Goal: Information Seeking & Learning: Check status

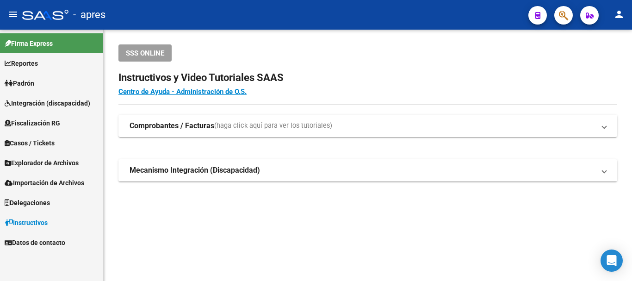
click at [568, 16] on icon "button" at bounding box center [563, 15] width 9 height 11
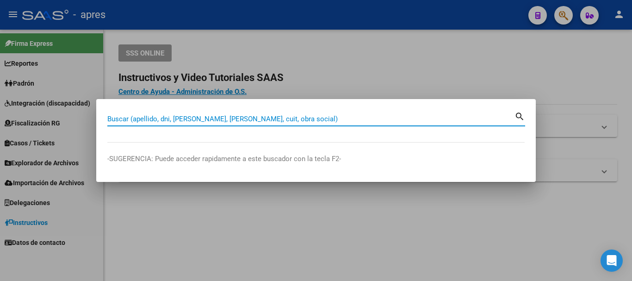
paste input "27454178152"
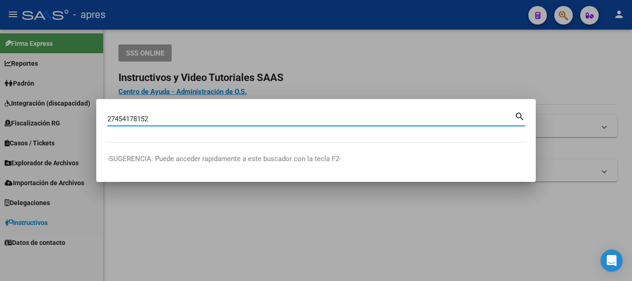
type input "27454178152"
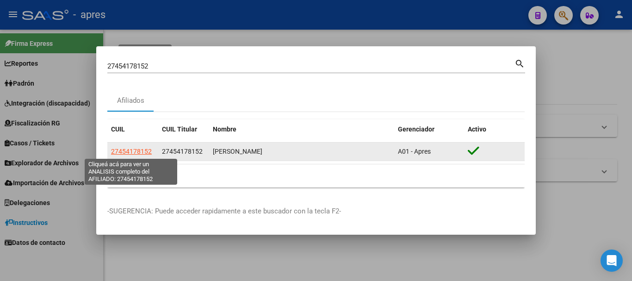
click at [135, 154] on span "27454178152" at bounding box center [131, 151] width 41 height 7
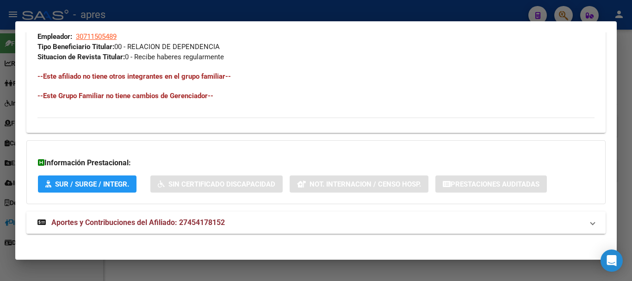
scroll to position [486, 0]
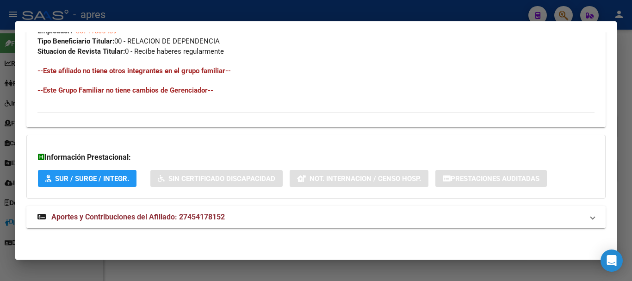
click at [212, 211] on strong "Aportes y Contribuciones del Afiliado: 27454178152" at bounding box center [130, 216] width 187 height 11
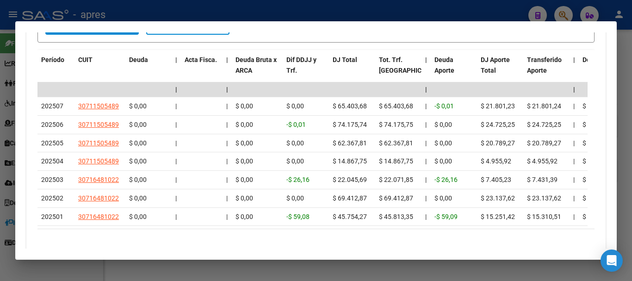
scroll to position [887, 0]
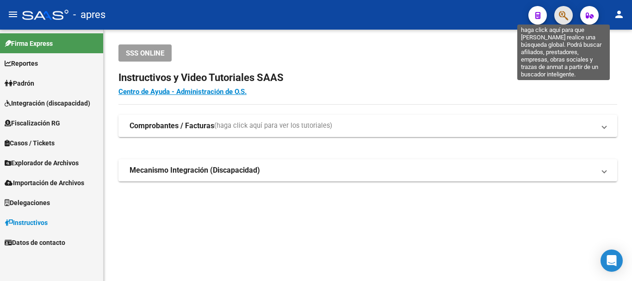
click at [559, 18] on icon "button" at bounding box center [563, 15] width 9 height 11
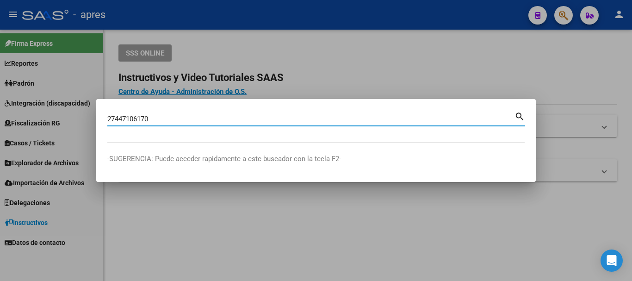
type input "27447106170"
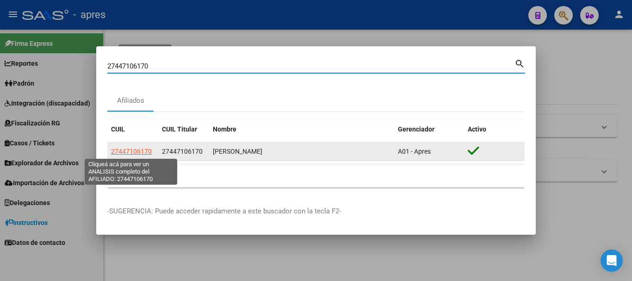
click at [145, 148] on span "27447106170" at bounding box center [131, 151] width 41 height 7
type textarea "27447106170"
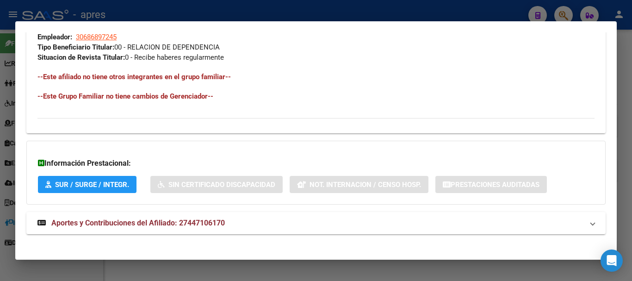
scroll to position [486, 0]
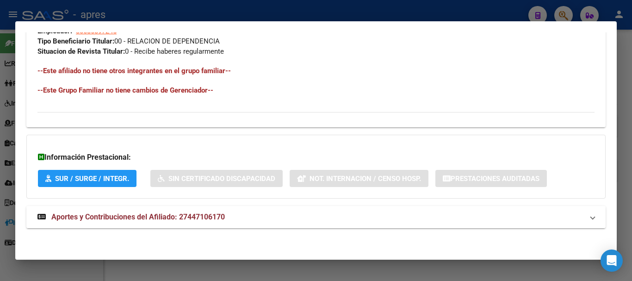
click at [190, 225] on mat-expansion-panel-header "Aportes y Contribuciones del Afiliado: 27447106170" at bounding box center [315, 217] width 579 height 22
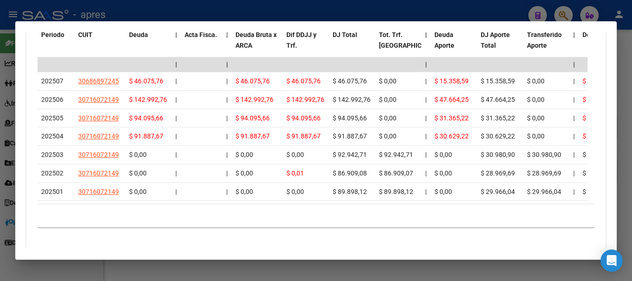
scroll to position [856, 0]
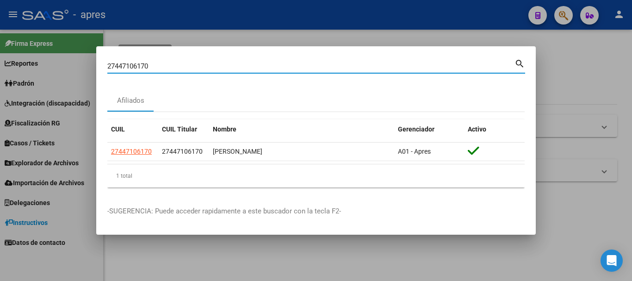
drag, startPoint x: 289, startPoint y: 68, endPoint x: 59, endPoint y: 90, distance: 231.5
click at [59, 90] on div "27447106170 Buscar (apellido, dni, cuil, nro traspaso, cuit, obra social) searc…" at bounding box center [316, 140] width 632 height 281
paste input "3412099184"
type input "23412099184"
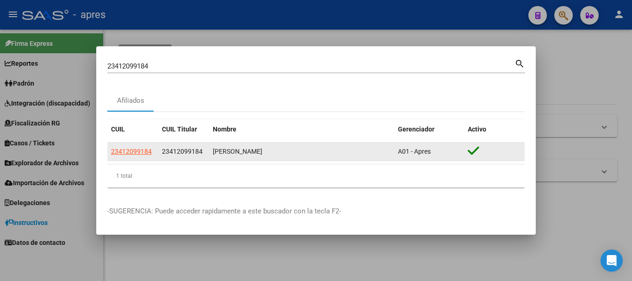
click at [151, 151] on div "23412099184" at bounding box center [132, 151] width 43 height 11
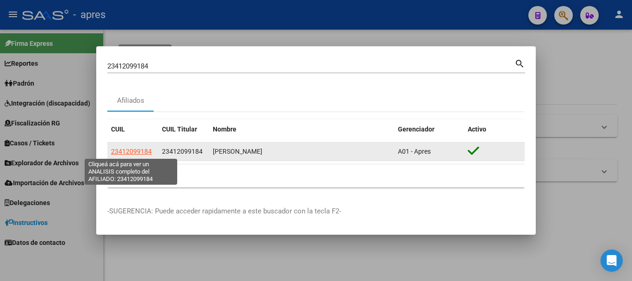
click at [140, 151] on span "23412099184" at bounding box center [131, 151] width 41 height 7
type textarea "23412099184"
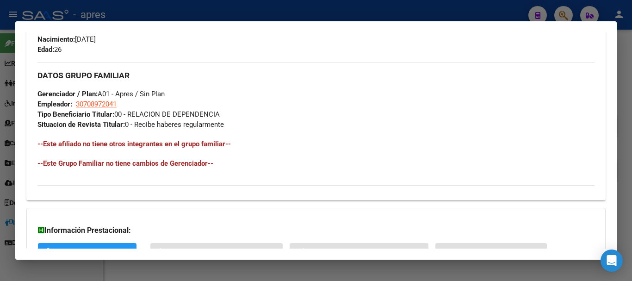
scroll to position [486, 0]
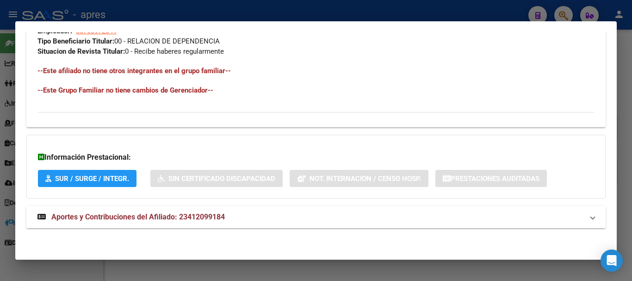
click at [346, 221] on mat-panel-title "Aportes y Contribuciones del Afiliado: 23412099184" at bounding box center [310, 216] width 546 height 11
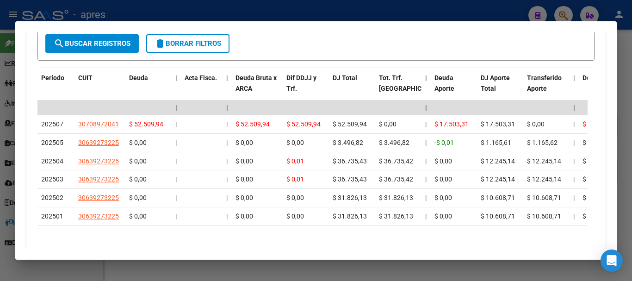
scroll to position [868, 0]
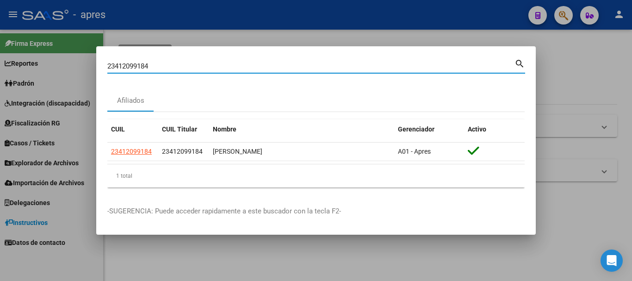
drag, startPoint x: 227, startPoint y: 69, endPoint x: 18, endPoint y: 62, distance: 209.2
click at [17, 63] on div "23412099184 Buscar (apellido, dni, cuil, nro traspaso, cuit, obra social) searc…" at bounding box center [316, 140] width 632 height 281
paste input "7428879991"
type input "27428879991"
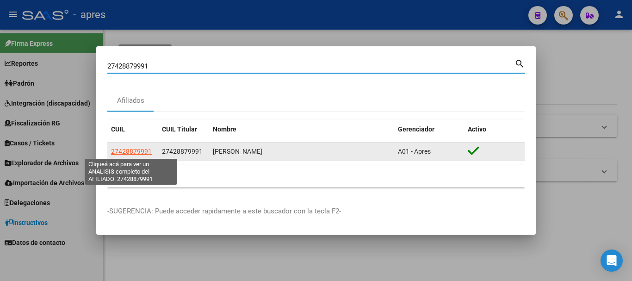
click at [138, 152] on span "27428879991" at bounding box center [131, 151] width 41 height 7
type textarea "27428879991"
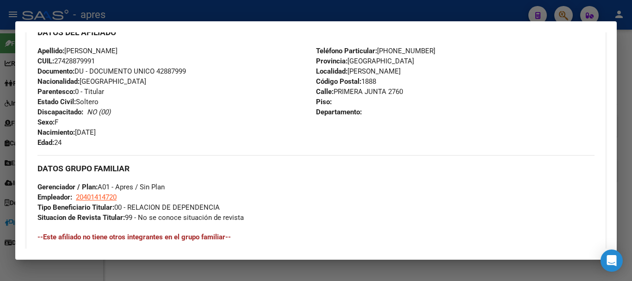
scroll to position [478, 0]
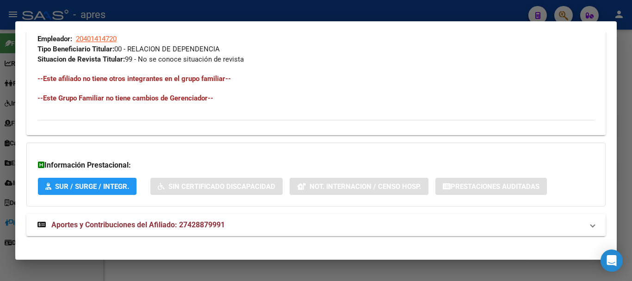
click at [263, 217] on mat-expansion-panel-header "Aportes y Contribuciones del Afiliado: 27428879991" at bounding box center [315, 225] width 579 height 22
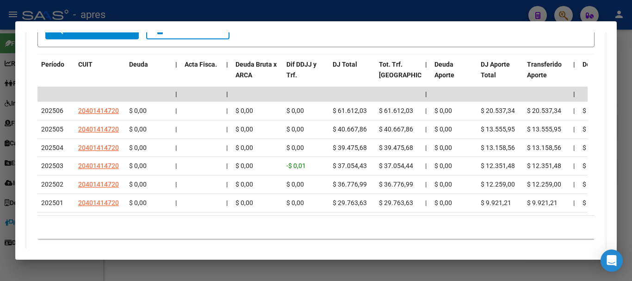
scroll to position [868, 0]
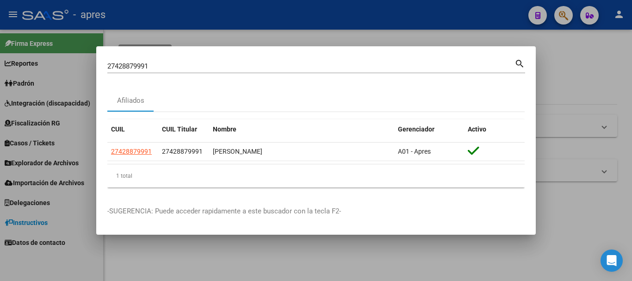
drag, startPoint x: 223, startPoint y: 60, endPoint x: 220, endPoint y: 64, distance: 5.6
click at [217, 63] on div "27428879991 Buscar (apellido, dni, cuil, [PERSON_NAME], cuit, obra social)" at bounding box center [310, 66] width 407 height 14
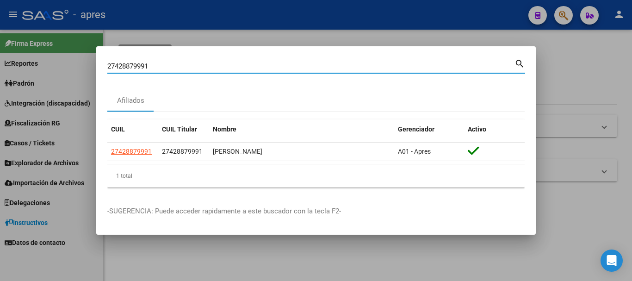
drag, startPoint x: 220, startPoint y: 64, endPoint x: 39, endPoint y: 86, distance: 182.1
click at [39, 86] on div "27428879991 Buscar (apellido, dni, cuil, nro traspaso, cuit, obra social) searc…" at bounding box center [316, 140] width 632 height 281
paste input "0384065148"
type input "20384065148"
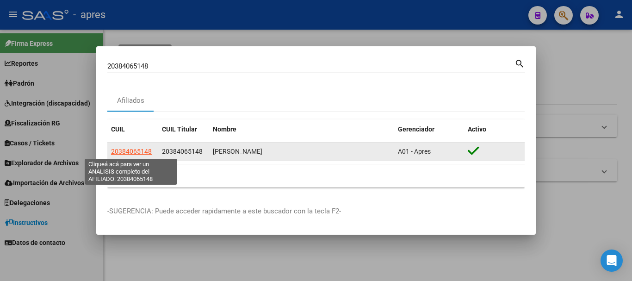
click at [138, 154] on span "20384065148" at bounding box center [131, 151] width 41 height 7
type textarea "20384065148"
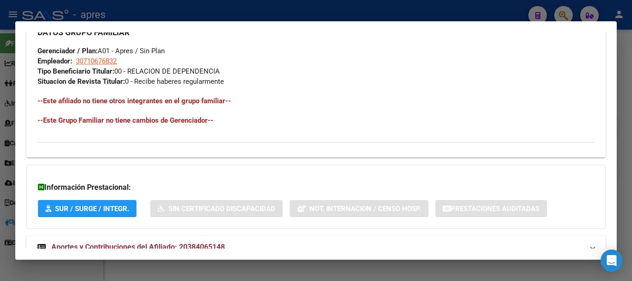
scroll to position [486, 0]
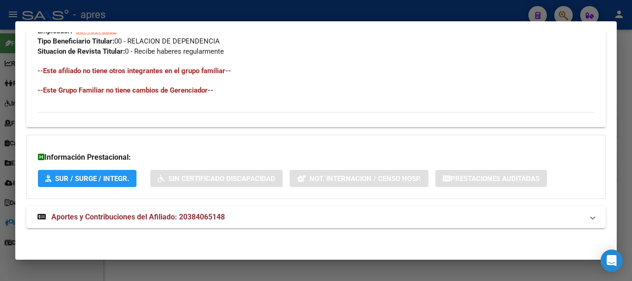
click at [211, 227] on mat-expansion-panel-header "Aportes y Contribuciones del Afiliado: 20384065148" at bounding box center [315, 217] width 579 height 22
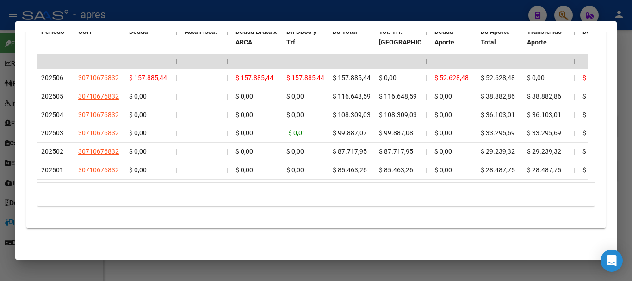
scroll to position [868, 0]
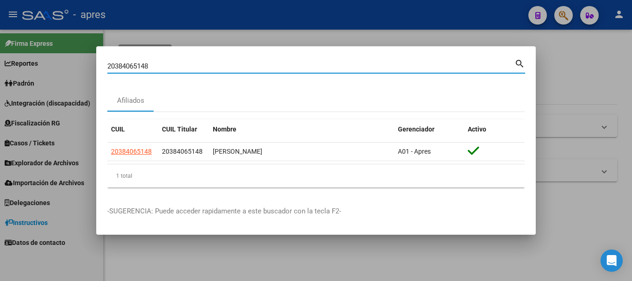
drag, startPoint x: 303, startPoint y: 69, endPoint x: 24, endPoint y: 97, distance: 280.3
click at [24, 97] on div "20384065148 Buscar (apellido, dni, cuil, nro traspaso, cuit, obra social) searc…" at bounding box center [316, 140] width 632 height 281
paste input "7443385962"
type input "27443385962"
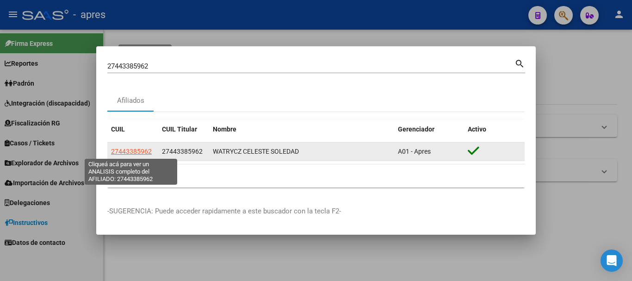
click at [122, 153] on span "27443385962" at bounding box center [131, 151] width 41 height 7
type textarea "27443385962"
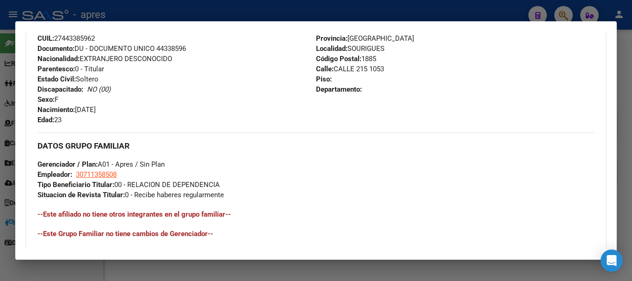
scroll to position [486, 0]
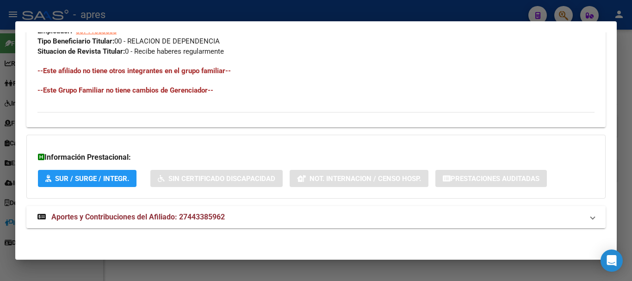
click at [296, 222] on mat-panel-title "Aportes y Contribuciones del Afiliado: 27443385962" at bounding box center [310, 216] width 546 height 11
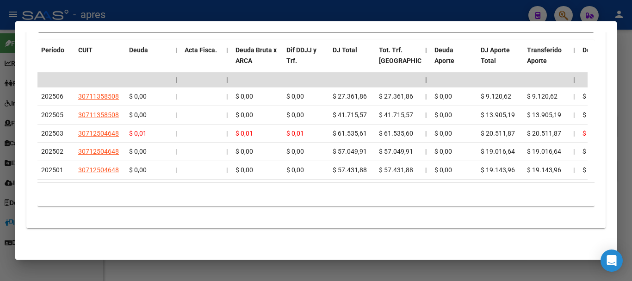
scroll to position [849, 0]
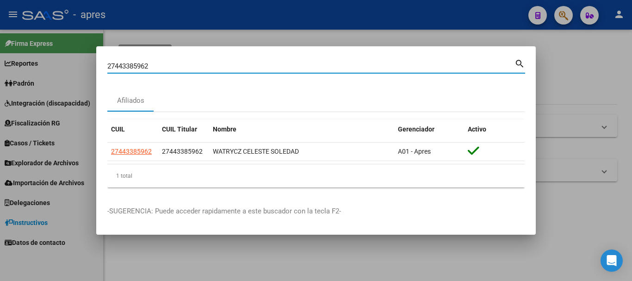
drag, startPoint x: 274, startPoint y: 69, endPoint x: 86, endPoint y: 68, distance: 188.8
click at [86, 68] on div "27443385962 Buscar (apellido, dni, cuil, nro traspaso, cuit, obra social) searc…" at bounding box center [316, 140] width 632 height 281
paste input "26223460"
type input "27426223460"
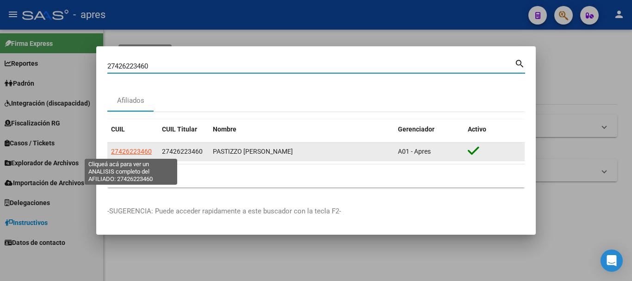
click at [143, 150] on span "27426223460" at bounding box center [131, 151] width 41 height 7
type textarea "27426223460"
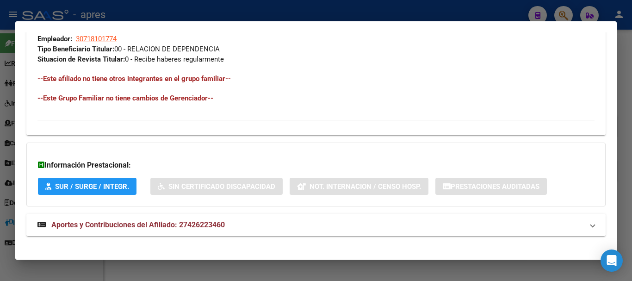
scroll to position [486, 0]
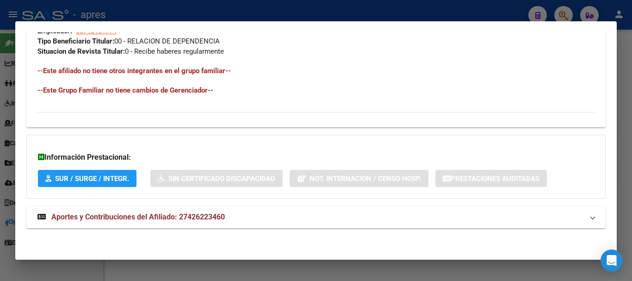
click at [364, 219] on mat-panel-title "Aportes y Contribuciones del Afiliado: 27426223460" at bounding box center [310, 216] width 546 height 11
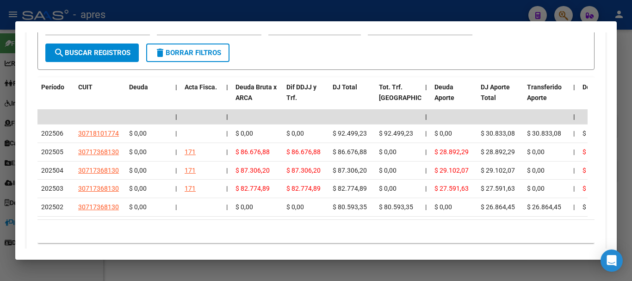
scroll to position [849, 0]
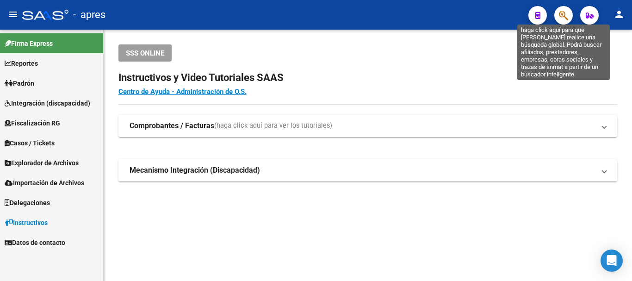
click at [567, 14] on icon "button" at bounding box center [563, 15] width 9 height 11
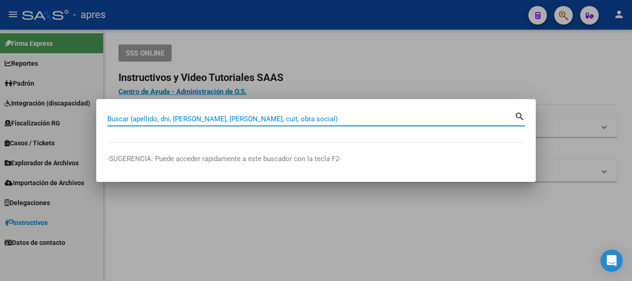
paste input "27425915539"
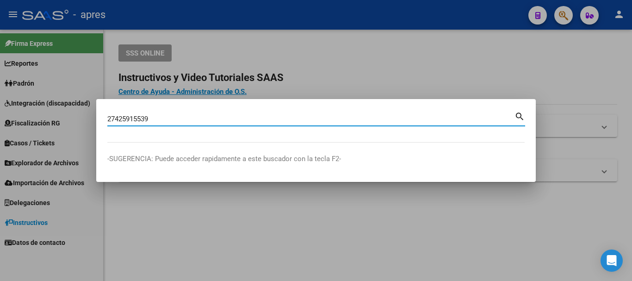
type input "27425915539"
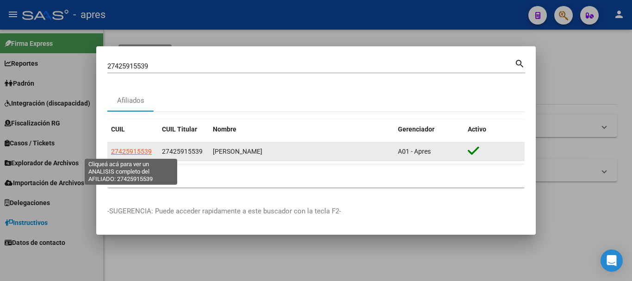
click at [144, 149] on span "27425915539" at bounding box center [131, 151] width 41 height 7
type textarea "27425915539"
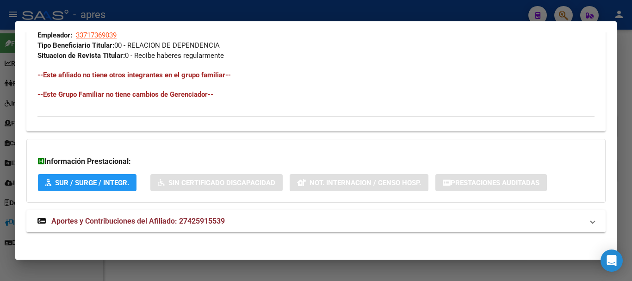
scroll to position [486, 0]
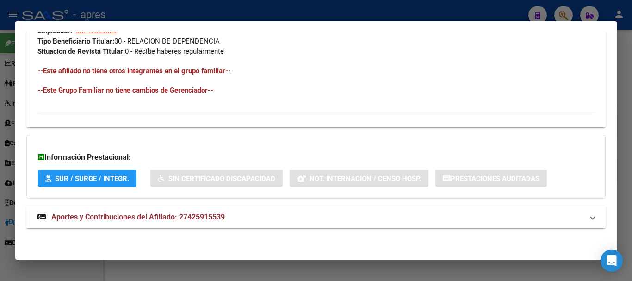
click at [318, 220] on mat-panel-title "Aportes y Contribuciones del Afiliado: 27425915539" at bounding box center [310, 216] width 546 height 11
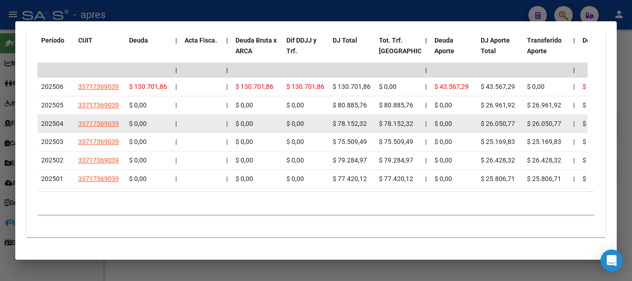
scroll to position [857, 0]
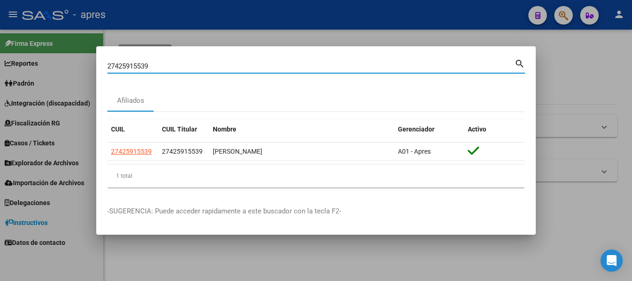
drag, startPoint x: 268, startPoint y: 68, endPoint x: 62, endPoint y: 38, distance: 208.0
click at [62, 37] on div "27425915539 Buscar (apellido, dni, cuil, nro traspaso, cuit, obra social) searc…" at bounding box center [316, 140] width 632 height 281
paste input "3688942"
type input "27423688942"
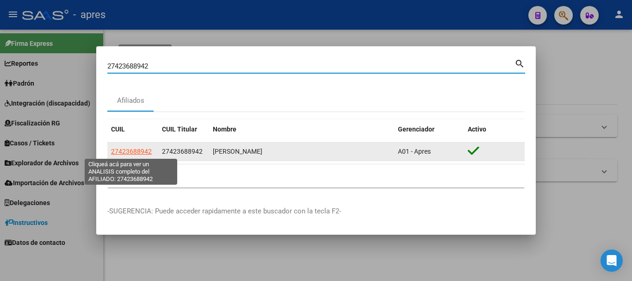
click at [149, 150] on span "27423688942" at bounding box center [131, 151] width 41 height 7
type textarea "27423688942"
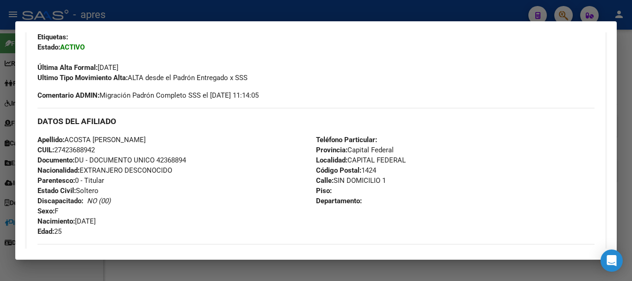
scroll to position [486, 0]
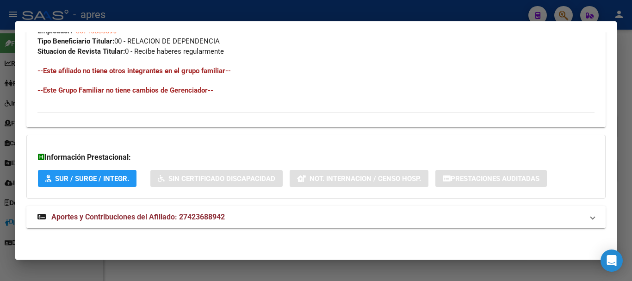
click at [327, 208] on mat-expansion-panel-header "Aportes y Contribuciones del Afiliado: 27423688942" at bounding box center [315, 217] width 579 height 22
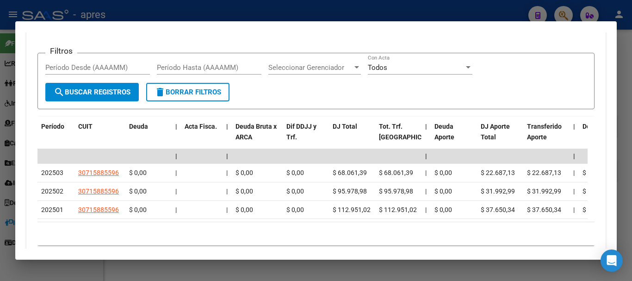
scroll to position [812, 0]
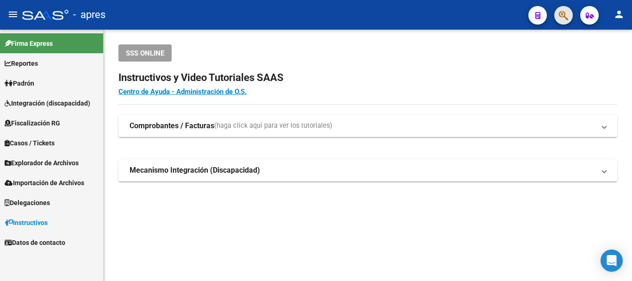
click at [571, 12] on button "button" at bounding box center [563, 15] width 19 height 19
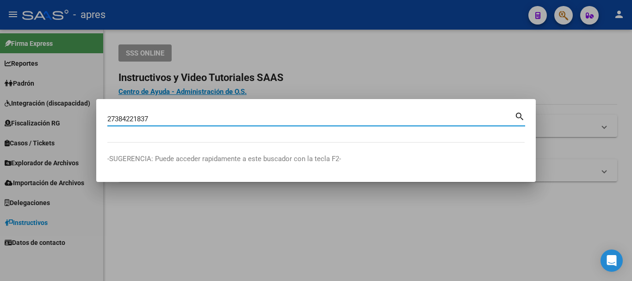
type input "27384221837"
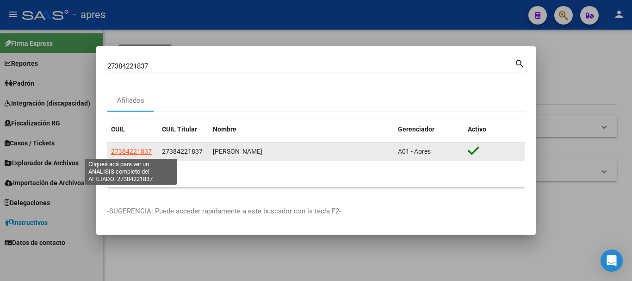
click at [143, 150] on span "27384221837" at bounding box center [131, 151] width 41 height 7
type textarea "27384221837"
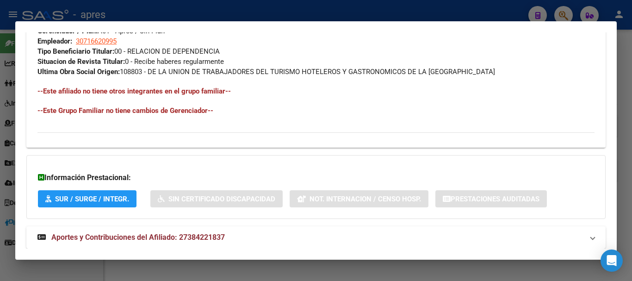
scroll to position [496, 0]
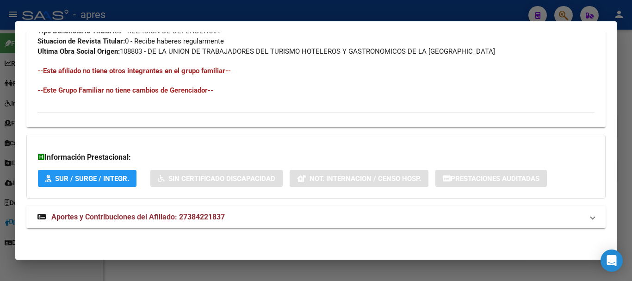
click at [248, 220] on mat-panel-title "Aportes y Contribuciones del Afiliado: 27384221837" at bounding box center [310, 216] width 546 height 11
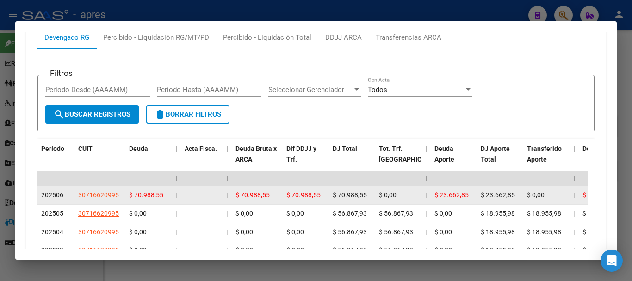
scroll to position [820, 0]
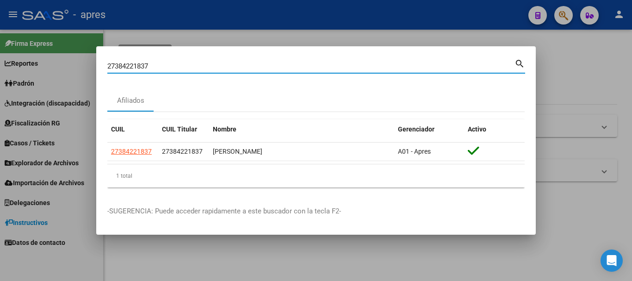
drag, startPoint x: 264, startPoint y: 65, endPoint x: 0, endPoint y: 68, distance: 264.2
click at [0, 68] on div "27384221837 Buscar (apellido, dni, cuil, nro traspaso, cuit, obra social) searc…" at bounding box center [316, 140] width 632 height 281
paste input "0459103113"
type input "20459103113"
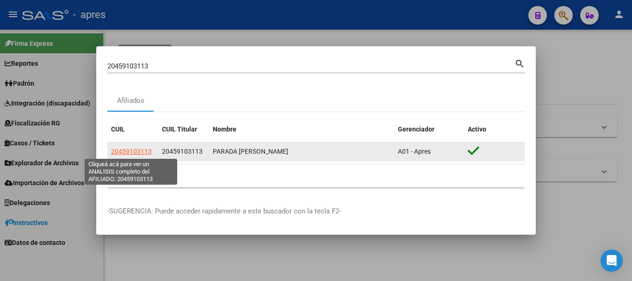
click at [139, 149] on span "20459103113" at bounding box center [131, 151] width 41 height 7
type textarea "20459103113"
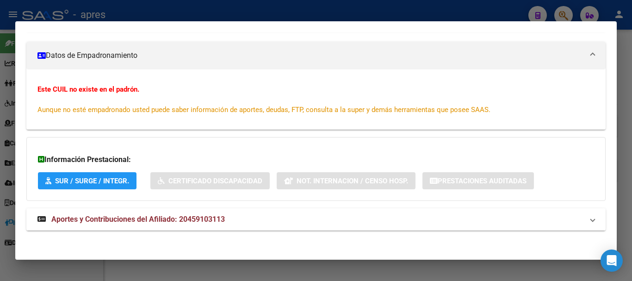
scroll to position [154, 0]
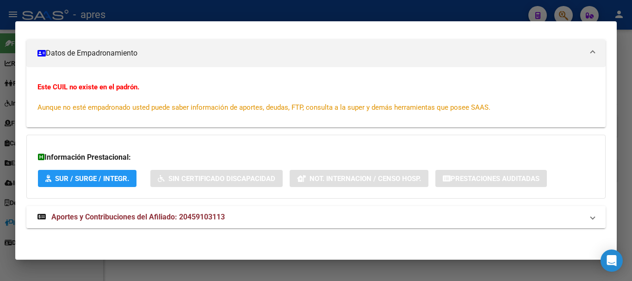
click at [311, 217] on mat-panel-title "Aportes y Contribuciones del Afiliado: 20459103113" at bounding box center [310, 216] width 546 height 11
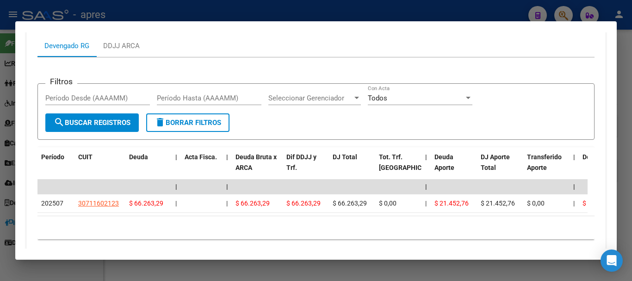
scroll to position [442, 0]
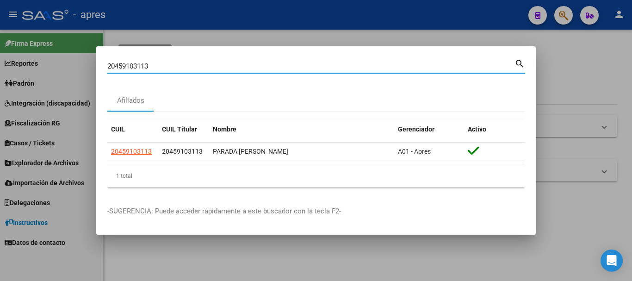
drag, startPoint x: 240, startPoint y: 67, endPoint x: 30, endPoint y: 64, distance: 210.1
click at [30, 64] on div "20459103113 Buscar (apellido, dni, cuil, nro traspaso, cuit, obra social) searc…" at bounding box center [316, 140] width 632 height 281
paste input "7389370717"
type input "27389370717"
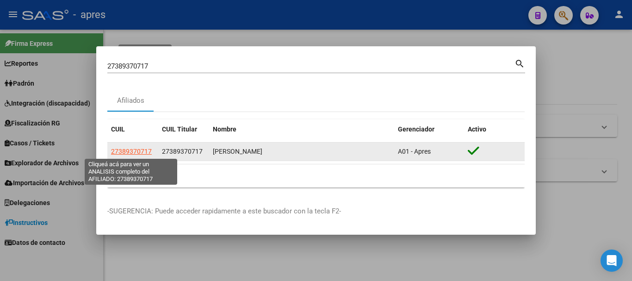
click at [133, 149] on span "27389370717" at bounding box center [131, 151] width 41 height 7
type textarea "27389370717"
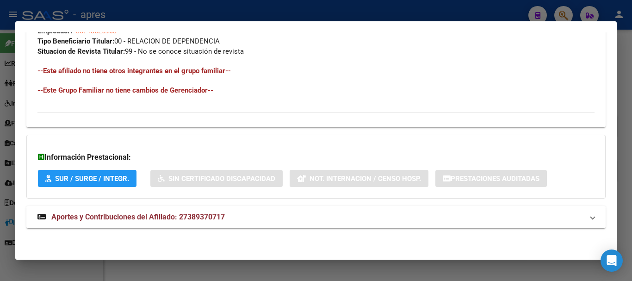
click at [304, 216] on mat-panel-title "Aportes y Contribuciones del Afiliado: 27389370717" at bounding box center [310, 216] width 546 height 11
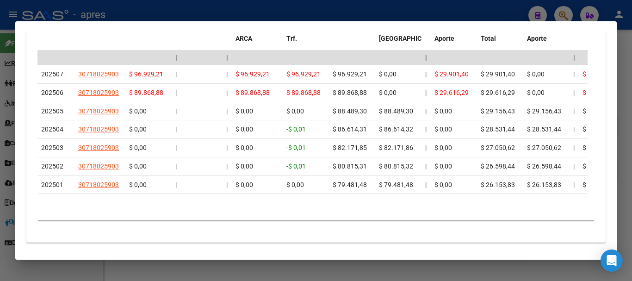
scroll to position [872, 0]
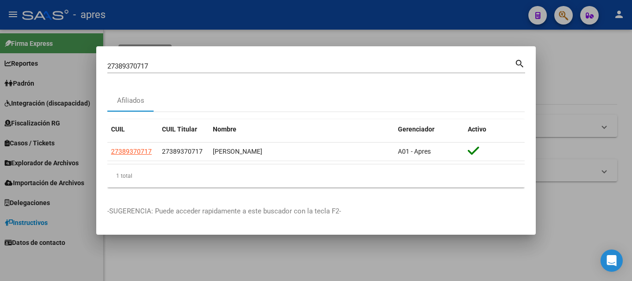
drag, startPoint x: 272, startPoint y: 70, endPoint x: 55, endPoint y: 77, distance: 217.1
click at [55, 77] on div "27389370717 Buscar (apellido, dni, cuil, nro traspaso, cuit, obra social) searc…" at bounding box center [316, 140] width 632 height 281
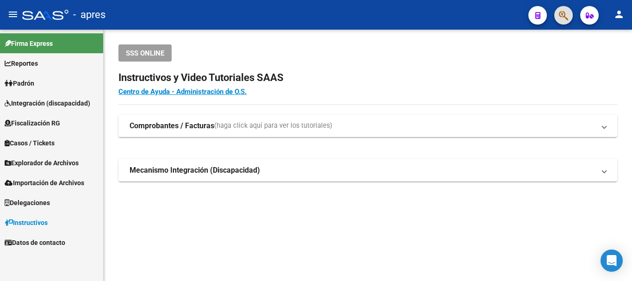
click at [566, 17] on icon "button" at bounding box center [563, 15] width 9 height 11
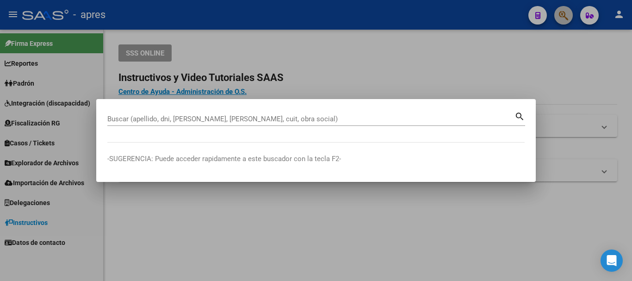
paste input "27371703867"
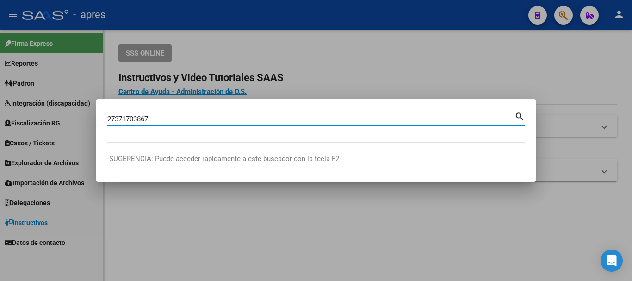
type input "27371703867"
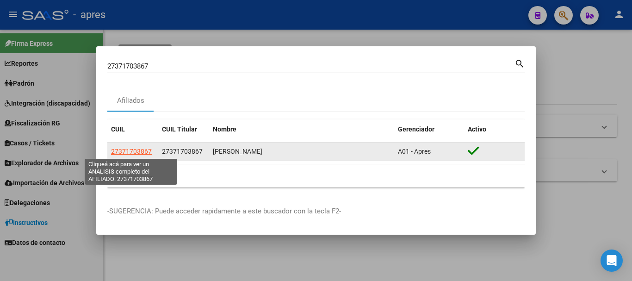
click at [127, 154] on span "27371703867" at bounding box center [131, 151] width 41 height 7
type textarea "27371703867"
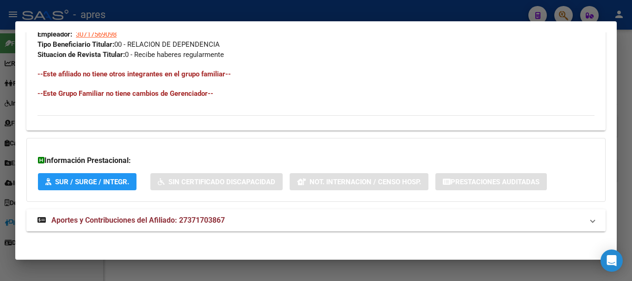
scroll to position [486, 0]
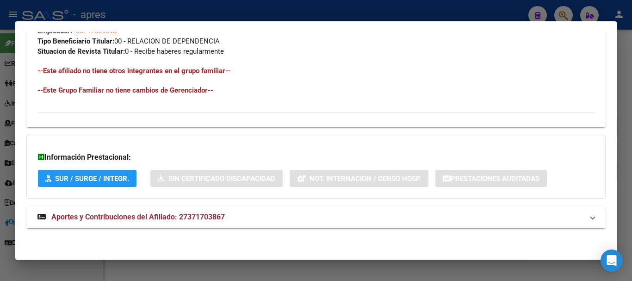
click at [241, 223] on mat-expansion-panel-header "Aportes y Contribuciones del Afiliado: 27371703867" at bounding box center [315, 217] width 579 height 22
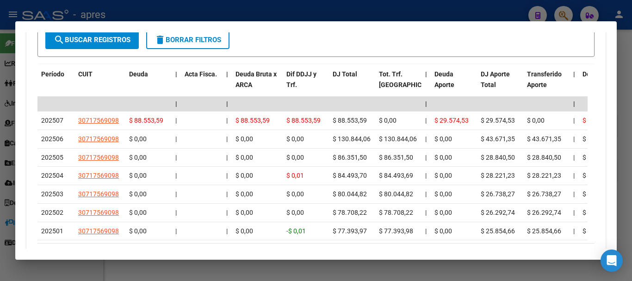
scroll to position [826, 0]
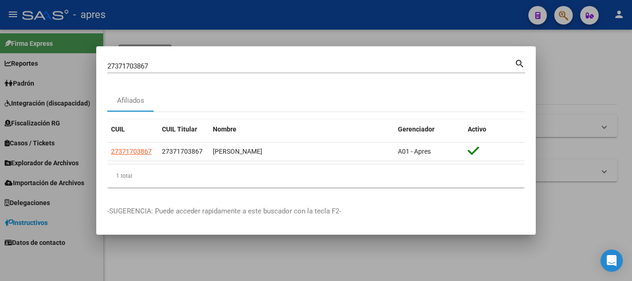
drag, startPoint x: 374, startPoint y: 59, endPoint x: 356, endPoint y: 64, distance: 19.2
click at [356, 64] on div "27371703867 Buscar (apellido, dni, [PERSON_NAME], [PERSON_NAME], cuit, obra soc…" at bounding box center [310, 66] width 407 height 14
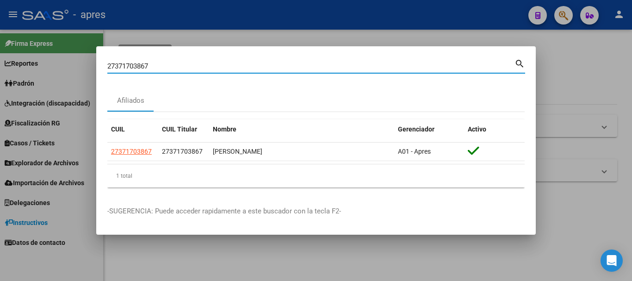
drag, startPoint x: 349, startPoint y: 64, endPoint x: 0, endPoint y: 56, distance: 349.4
click at [0, 56] on div "27371703867 Buscar (apellido, dni, cuil, nro traspaso, cuit, obra social) searc…" at bounding box center [316, 140] width 632 height 281
paste input "0416845736"
type input "20416845736"
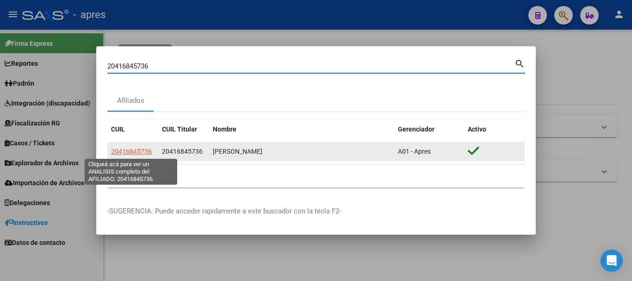
click at [145, 150] on span "20416845736" at bounding box center [131, 151] width 41 height 7
type textarea "20416845736"
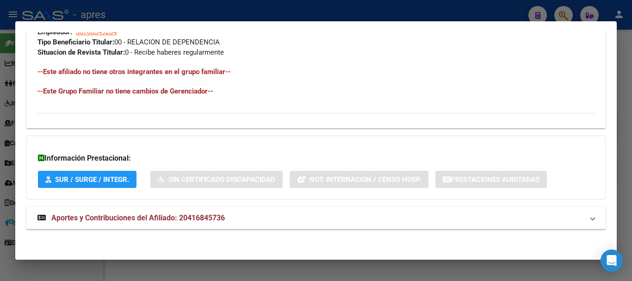
scroll to position [486, 0]
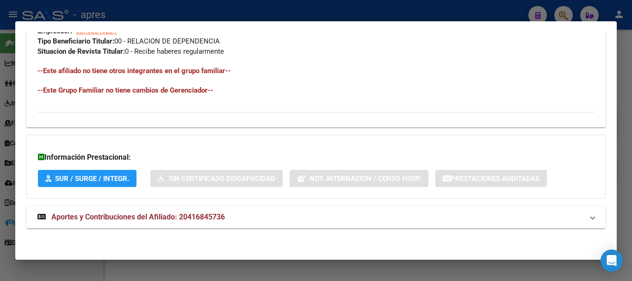
click at [242, 215] on mat-panel-title "Aportes y Contribuciones del Afiliado: 20416845736" at bounding box center [310, 216] width 546 height 11
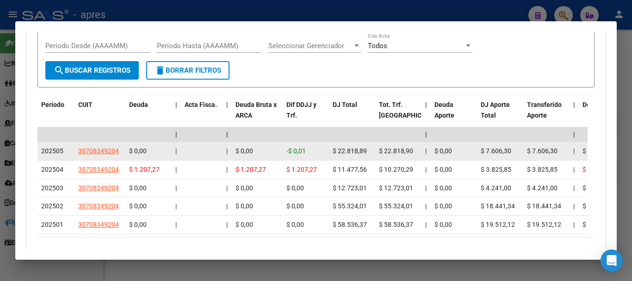
scroll to position [849, 0]
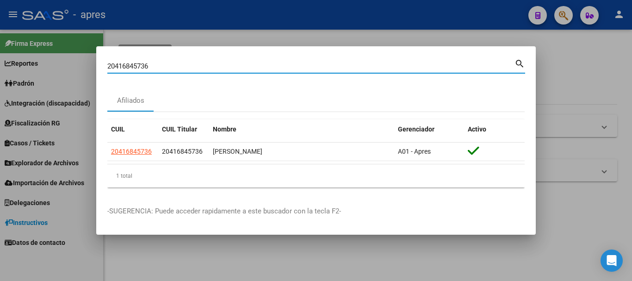
drag, startPoint x: 233, startPoint y: 66, endPoint x: 7, endPoint y: 69, distance: 225.8
click at [7, 69] on div "20416845736 Buscar (apellido, dni, cuil, nro traspaso, cuit, obra social) searc…" at bounding box center [316, 140] width 632 height 281
paste input "8947803"
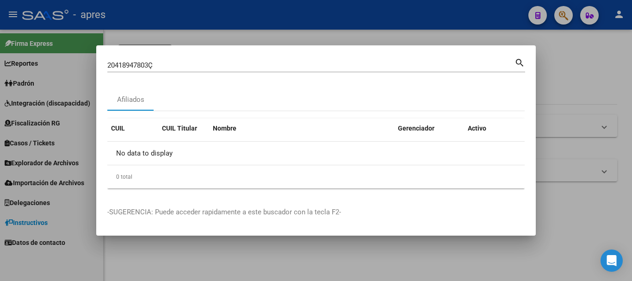
click at [158, 73] on div "20418947803Ç Buscar (apellido, dni, cuil, nro traspaso, cuit, obra social) sear…" at bounding box center [316, 68] width 418 height 25
click at [162, 68] on input "20418947803Ç" at bounding box center [310, 65] width 407 height 8
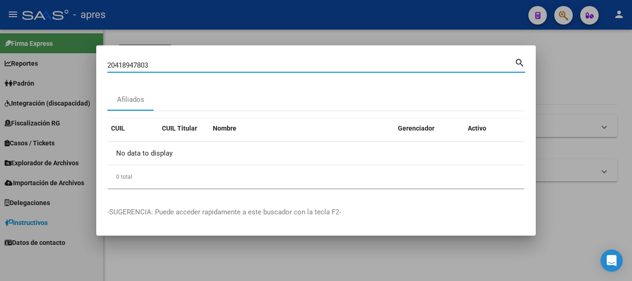
type input "20418947803"
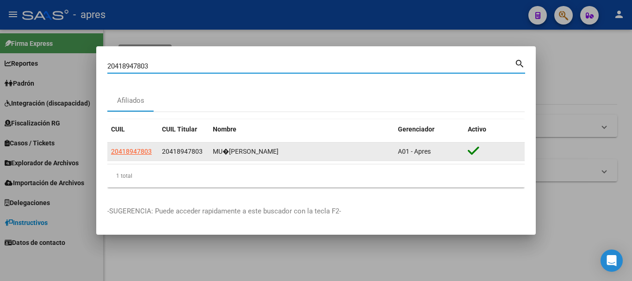
click at [129, 147] on app-link-go-to "20418947803" at bounding box center [131, 151] width 41 height 11
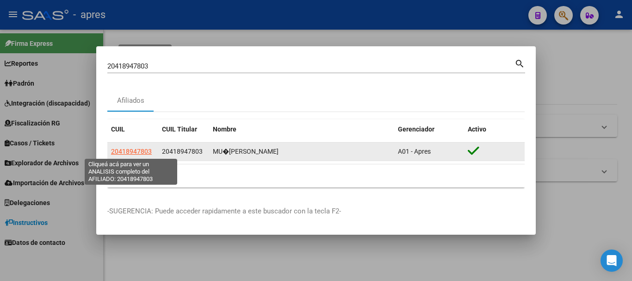
click at [131, 148] on span "20418947803" at bounding box center [131, 151] width 41 height 7
type textarea "20418947803"
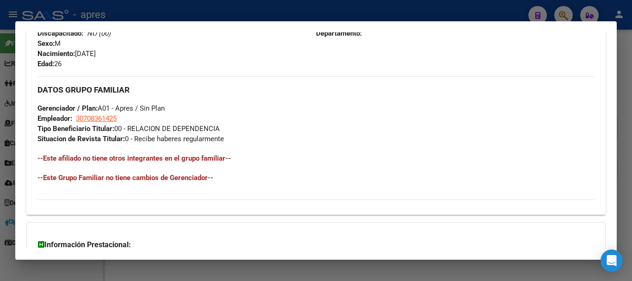
scroll to position [486, 0]
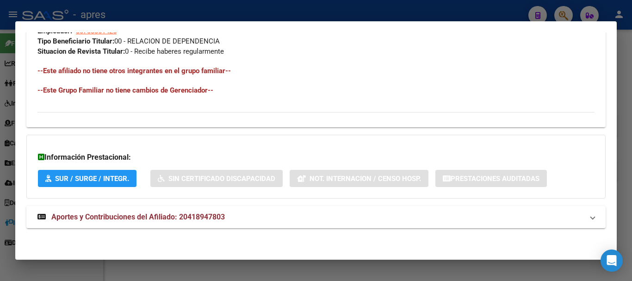
click at [272, 221] on mat-panel-title "Aportes y Contribuciones del Afiliado: 20418947803" at bounding box center [310, 216] width 546 height 11
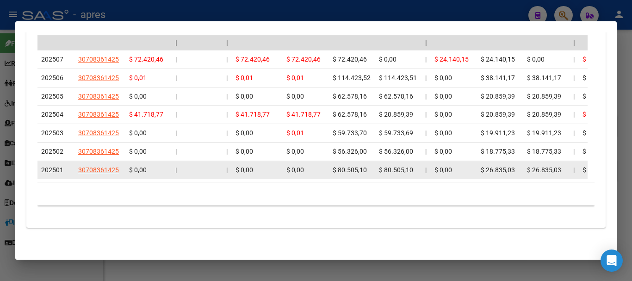
scroll to position [887, 0]
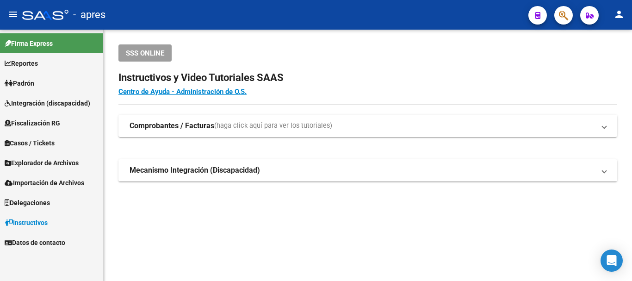
click at [572, 9] on app-search-popup at bounding box center [563, 14] width 19 height 12
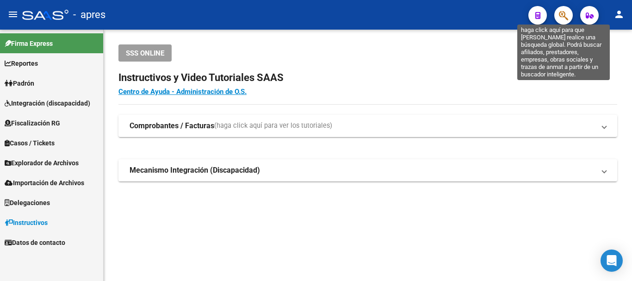
click at [562, 16] on icon "button" at bounding box center [563, 15] width 9 height 11
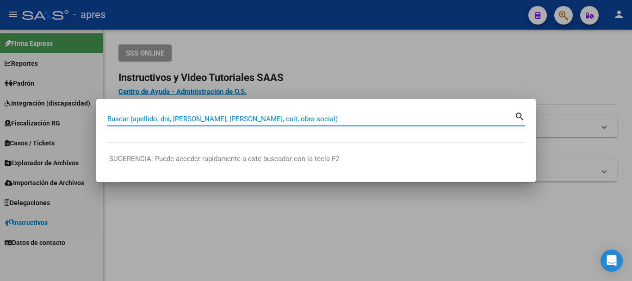
paste input "20468923026"
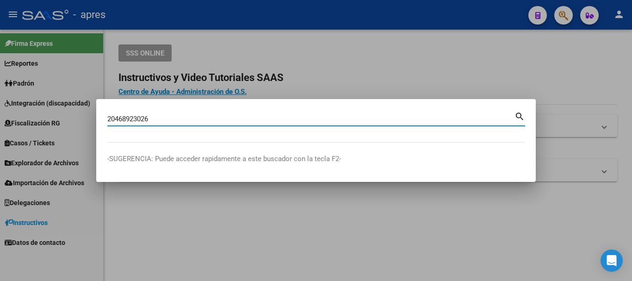
type input "20468923026"
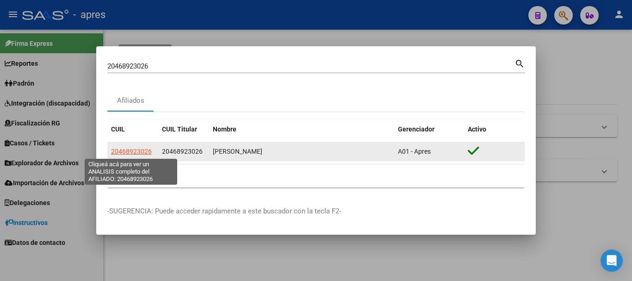
click at [147, 148] on span "20468923026" at bounding box center [131, 151] width 41 height 7
type textarea "20468923026"
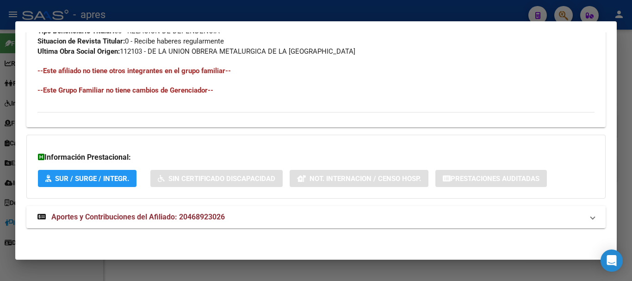
click at [360, 214] on mat-panel-title "Aportes y Contribuciones del Afiliado: 20468923026" at bounding box center [310, 216] width 546 height 11
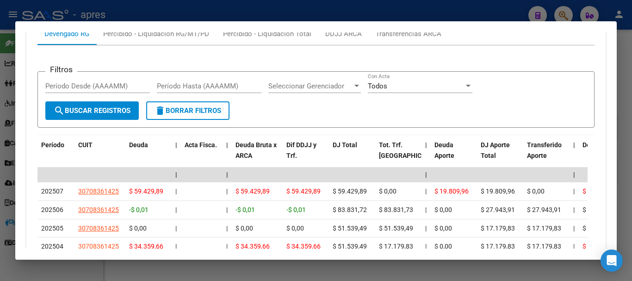
scroll to position [841, 0]
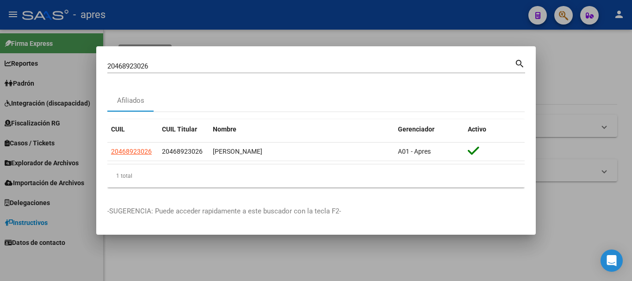
click at [184, 60] on div "20468923026 Buscar (apellido, dni, cuil, [PERSON_NAME], cuit, obra social)" at bounding box center [310, 66] width 407 height 14
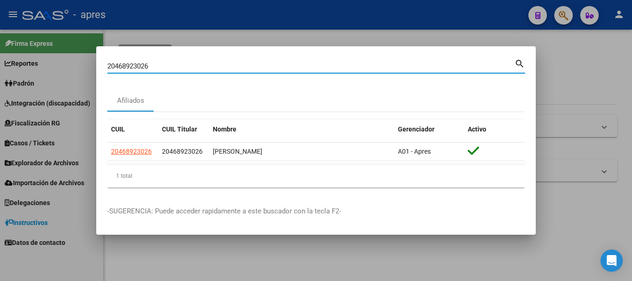
drag, startPoint x: 184, startPoint y: 64, endPoint x: 17, endPoint y: 50, distance: 167.2
click at [19, 50] on div "20468923026 Buscar (apellido, dni, cuil, nro traspaso, cuit, obra social) searc…" at bounding box center [316, 140] width 632 height 281
paste input "17412841"
type input "20417412841"
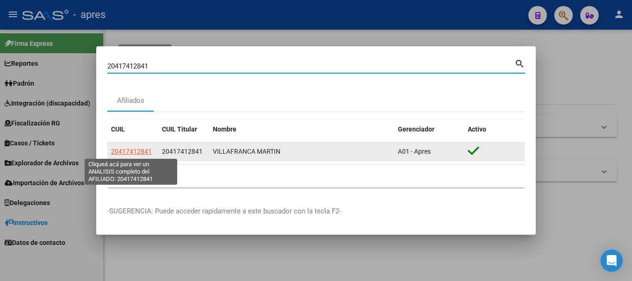
click at [149, 151] on span "20417412841" at bounding box center [131, 151] width 41 height 7
type textarea "20417412841"
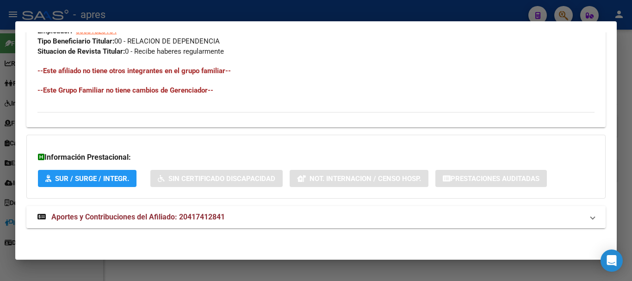
click at [251, 213] on mat-panel-title "Aportes y Contribuciones del Afiliado: 20417412841" at bounding box center [310, 216] width 546 height 11
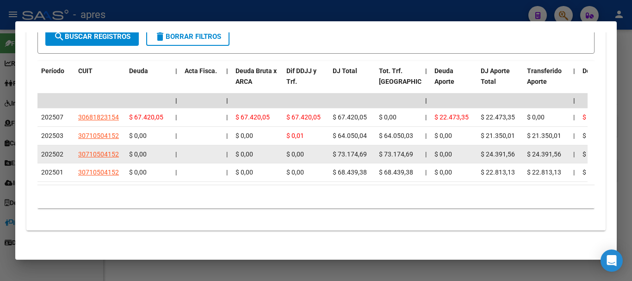
scroll to position [831, 0]
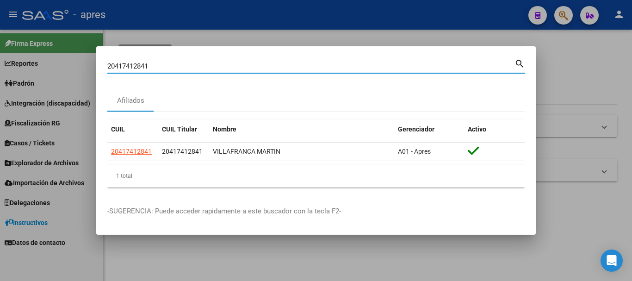
drag, startPoint x: 264, startPoint y: 68, endPoint x: 18, endPoint y: 69, distance: 246.6
click at [18, 69] on div "20417412841 Buscar (apellido, dni, cuil, nro traspaso, cuit, obra social) searc…" at bounding box center [316, 140] width 632 height 281
paste input "1642977"
type input "20411642977"
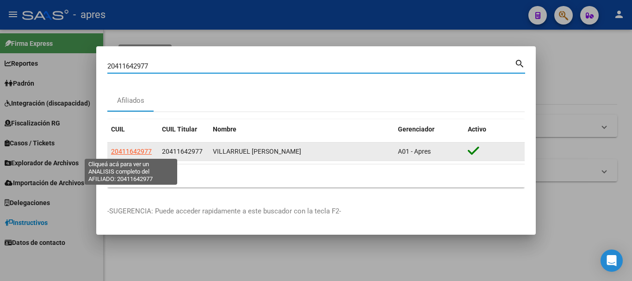
click at [139, 152] on span "20411642977" at bounding box center [131, 151] width 41 height 7
type textarea "20411642977"
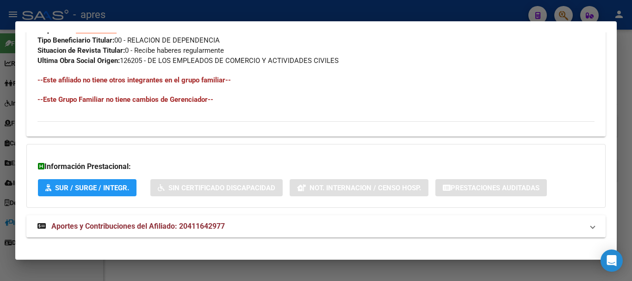
scroll to position [496, 0]
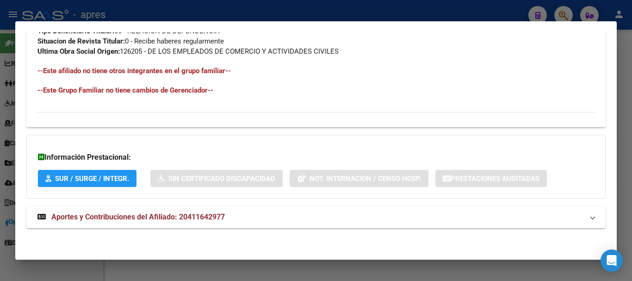
click at [259, 217] on mat-panel-title "Aportes y Contribuciones del Afiliado: 20411642977" at bounding box center [310, 216] width 546 height 11
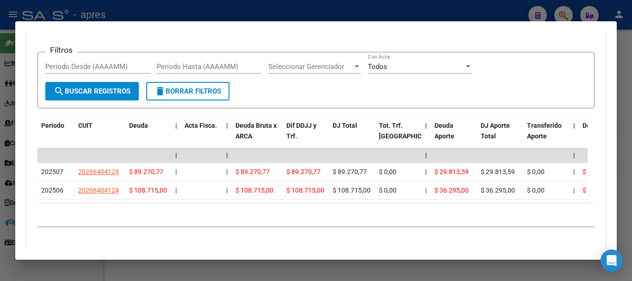
scroll to position [803, 0]
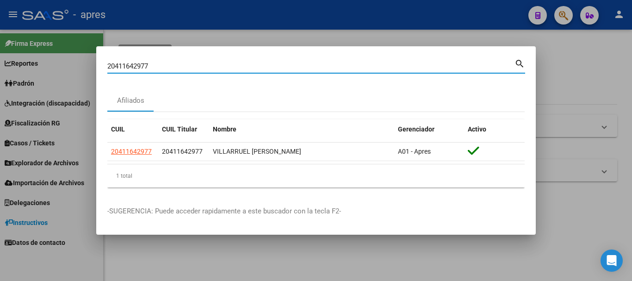
drag, startPoint x: 286, startPoint y: 65, endPoint x: 70, endPoint y: 73, distance: 216.2
click at [70, 73] on div "20411642977 Buscar (apellido, dni, cuil, nro traspaso, cuit, obra social) searc…" at bounding box center [316, 140] width 632 height 281
paste input "7376716444"
type input "27376716444"
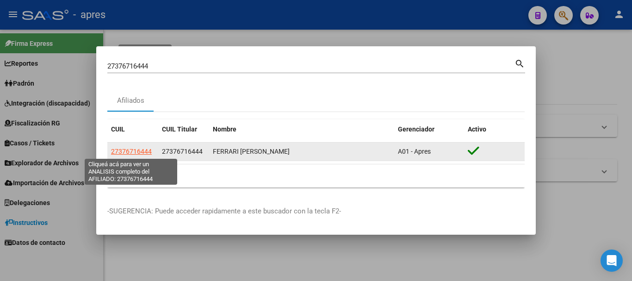
click at [140, 150] on span "27376716444" at bounding box center [131, 151] width 41 height 7
type textarea "27376716444"
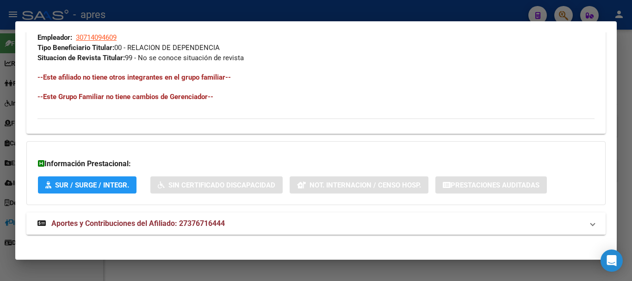
scroll to position [486, 0]
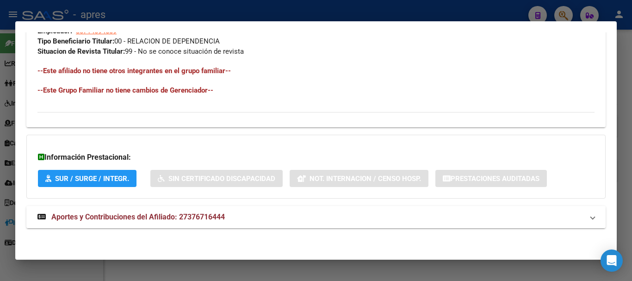
click at [261, 218] on mat-panel-title "Aportes y Contribuciones del Afiliado: 27376716444" at bounding box center [310, 216] width 546 height 11
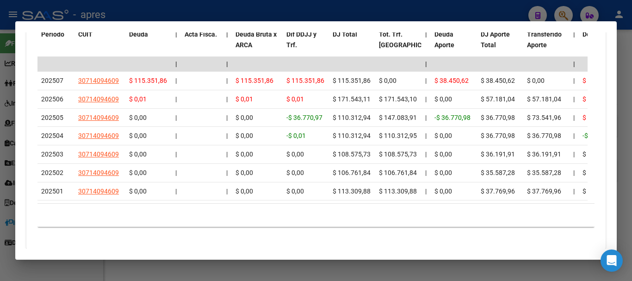
scroll to position [856, 0]
